Goal: Task Accomplishment & Management: Use online tool/utility

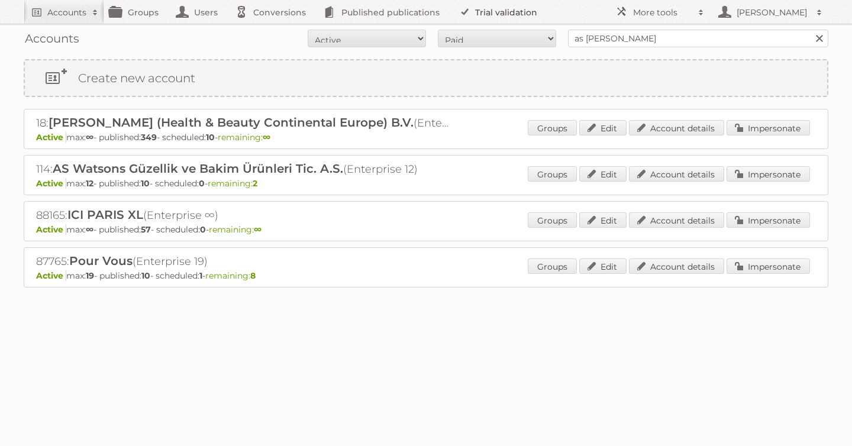
click at [490, 23] on body "Accounts Search Advanced Search Create new account Groups Users Conversions Pub…" at bounding box center [426, 223] width 852 height 446
type input "dm drogerie"
click at [810, 30] on input "Search" at bounding box center [819, 39] width 18 height 18
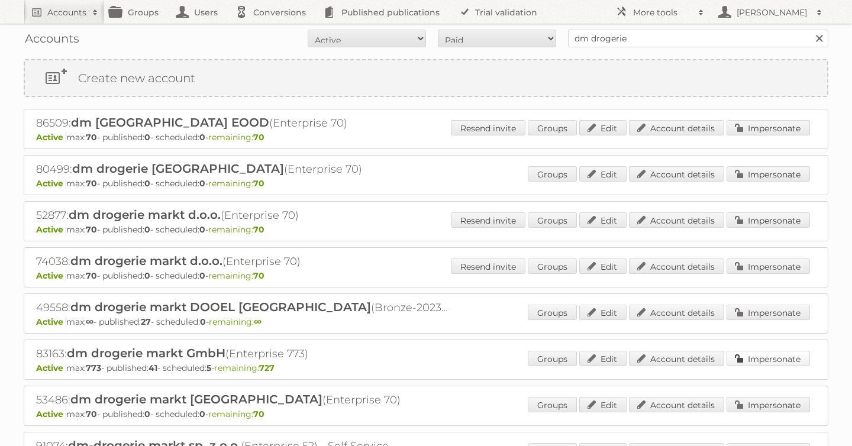
click at [744, 355] on link "Impersonate" at bounding box center [768, 358] width 83 height 15
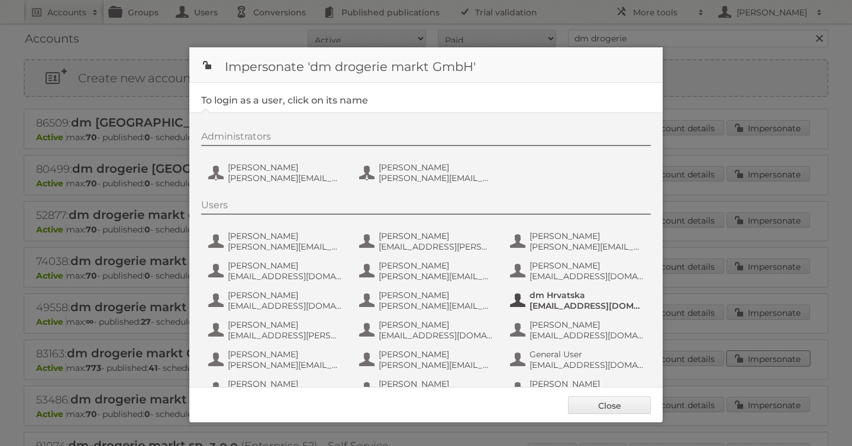
scroll to position [325, 0]
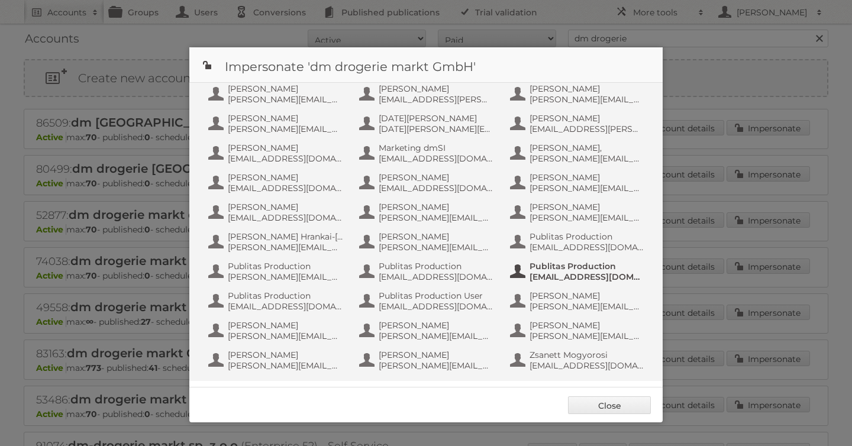
click at [543, 283] on button "Publitas Production [EMAIL_ADDRESS][DOMAIN_NAME]" at bounding box center [578, 272] width 139 height 24
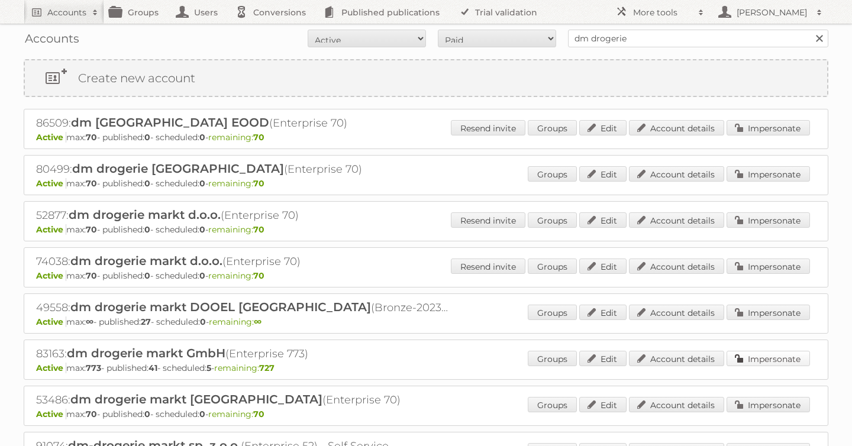
click at [773, 354] on link "Impersonate" at bounding box center [768, 358] width 83 height 15
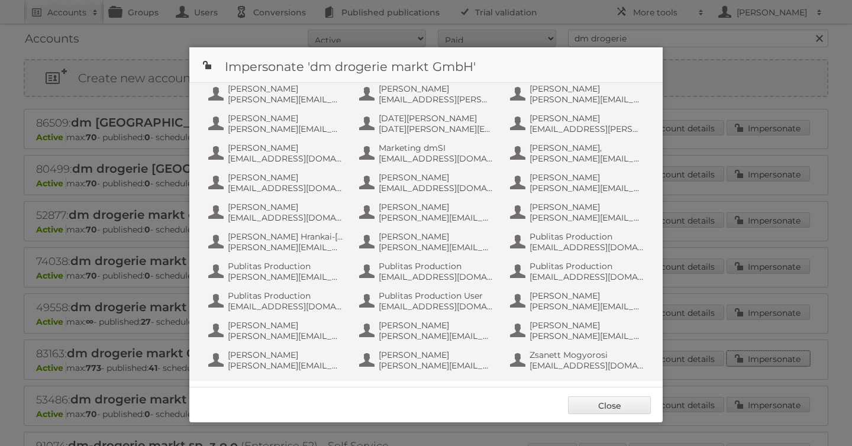
scroll to position [324, 0]
click at [394, 270] on span "Publitas Production" at bounding box center [436, 266] width 115 height 11
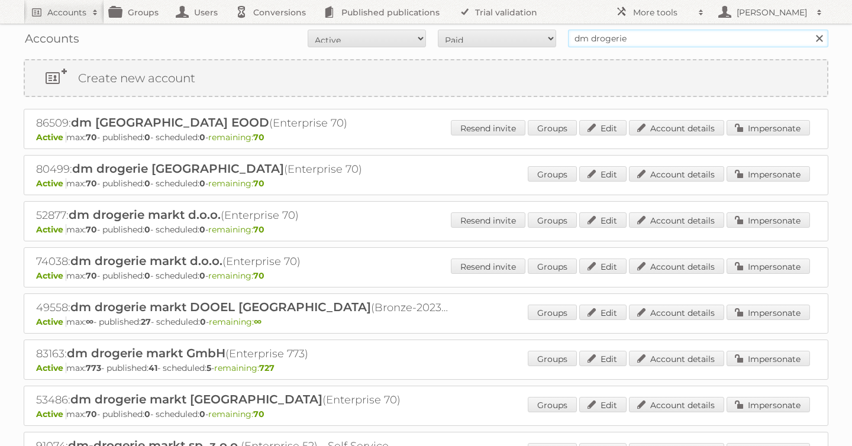
drag, startPoint x: 645, startPoint y: 44, endPoint x: 489, endPoint y: 43, distance: 156.2
click at [489, 43] on form "All Active Expired Pending All Paid Trials Self service dm drogerie Search" at bounding box center [426, 39] width 805 height 18
type input "as [PERSON_NAME]"
click at [810, 30] on input "Search" at bounding box center [819, 39] width 18 height 18
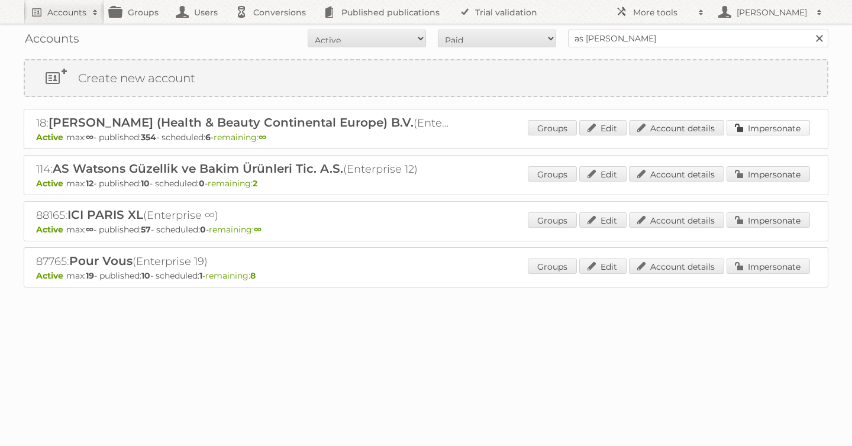
click at [760, 125] on link "Impersonate" at bounding box center [768, 127] width 83 height 15
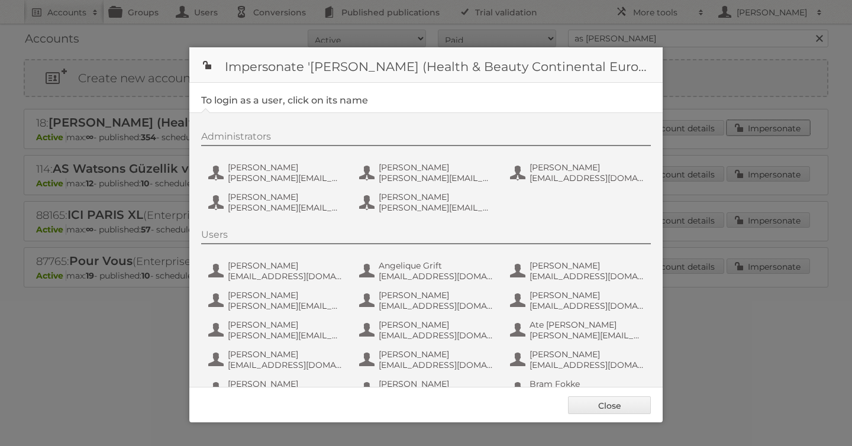
scroll to position [769, 0]
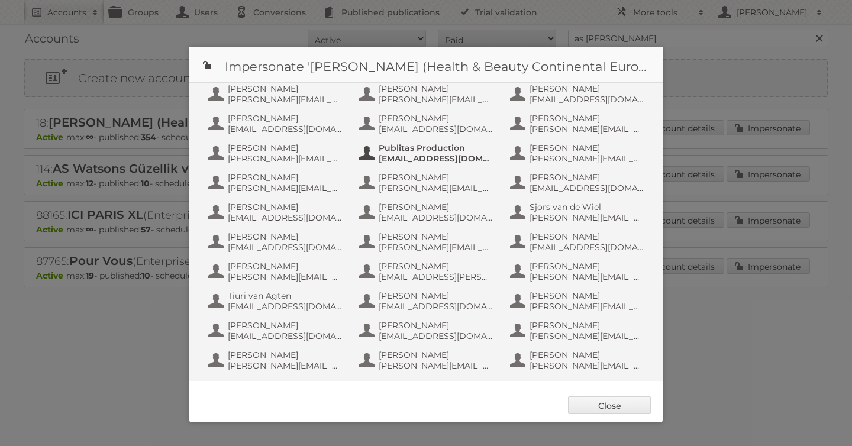
click at [461, 158] on span "info+aswatson-production@publitas.com" at bounding box center [436, 158] width 115 height 11
